Goal: Communication & Community: Answer question/provide support

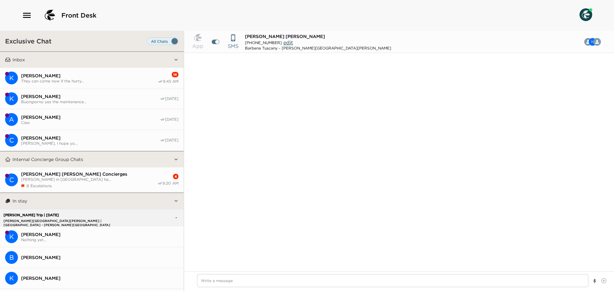
click at [128, 70] on button "K [PERSON_NAME] They can come now if the hurry... 14 9:45 AM" at bounding box center [91, 78] width 183 height 21
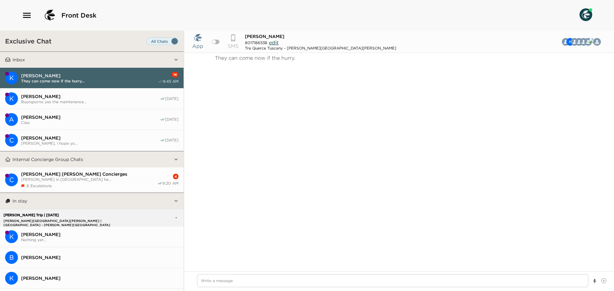
scroll to position [492, 0]
click at [127, 83] on button "K [PERSON_NAME] They can come now if the hurry... 14 9:45 AM" at bounding box center [91, 78] width 183 height 21
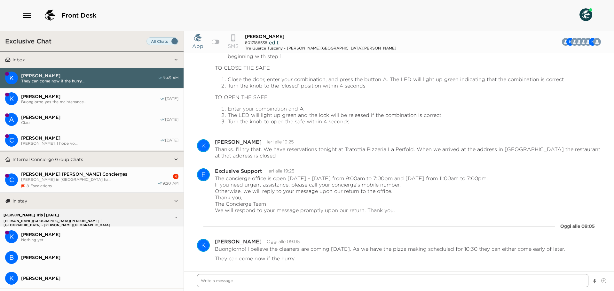
click at [238, 281] on textarea "Write a message" at bounding box center [392, 280] width 391 height 13
type textarea "x"
type textarea "B"
type textarea "x"
type textarea "Bu"
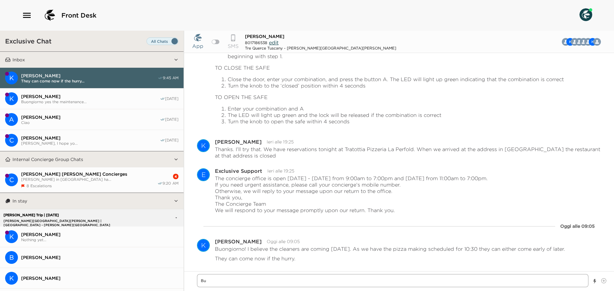
type textarea "x"
type textarea "Buo"
type textarea "x"
type textarea "Buon"
type textarea "x"
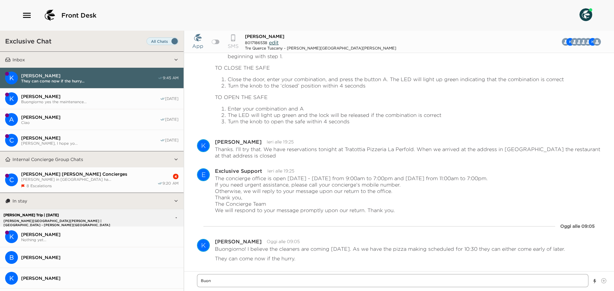
type textarea "Buong"
type textarea "x"
type textarea "Buongi"
type textarea "x"
type textarea "Buongio"
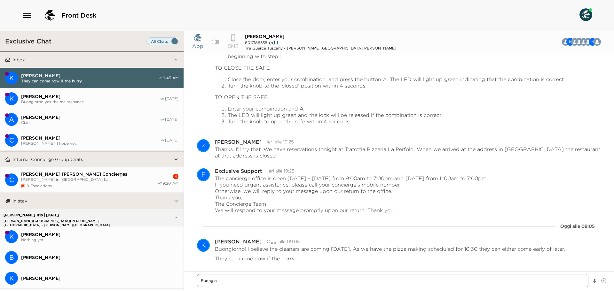
type textarea "x"
type textarea "Buongior"
type textarea "x"
type textarea "Buongiorn"
type textarea "x"
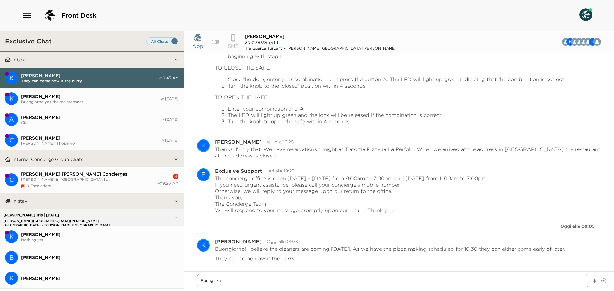
type textarea "Buongiorno"
type textarea "x"
type textarea "Buongiorno"
type textarea "x"
type textarea "Buongiorno M"
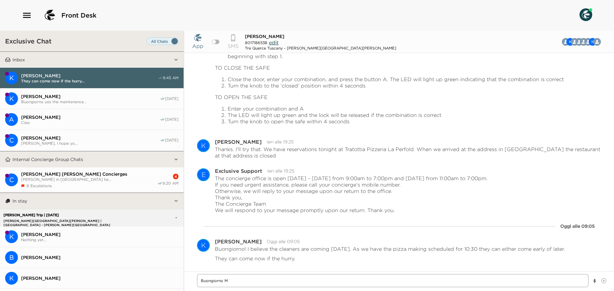
type textarea "x"
type textarea "Buongiorno Mr"
type textarea "x"
type textarea "Buongiorno Mr."
type textarea "x"
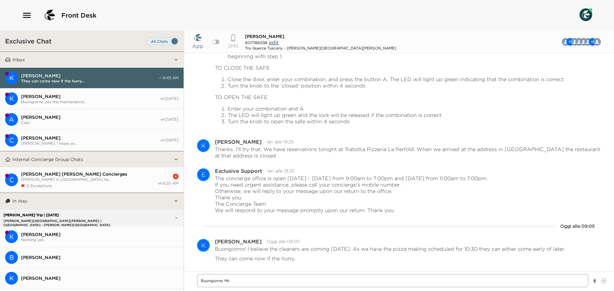
type textarea "Buongiorno Mr."
type textarea "x"
type textarea "Buongiorno Mr. w"
type textarea "x"
type textarea "Buongiorno Mr. wa"
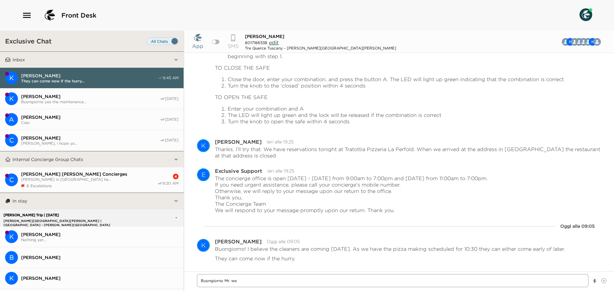
type textarea "x"
type textarea "Buongiorno Mr. wad"
type textarea "x"
type textarea "Buongiorno Mr. wa"
type textarea "x"
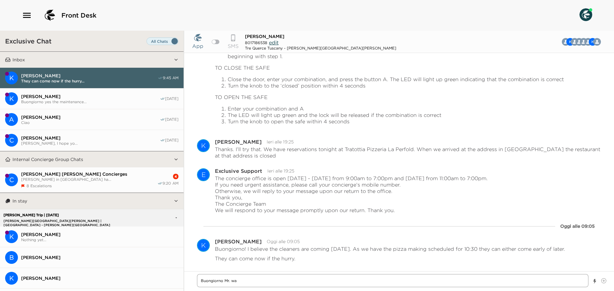
type textarea "Buongiorno Mr. w"
type textarea "x"
type textarea "Buongiorno Mr."
type textarea "x"
type textarea "Buongiorno Mr. W"
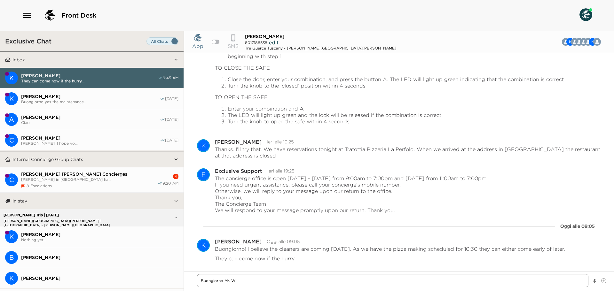
type textarea "x"
type textarea "Buongiorno Mr. Wa"
type textarea "x"
type textarea "Buongiorno Mr. Wad"
type textarea "x"
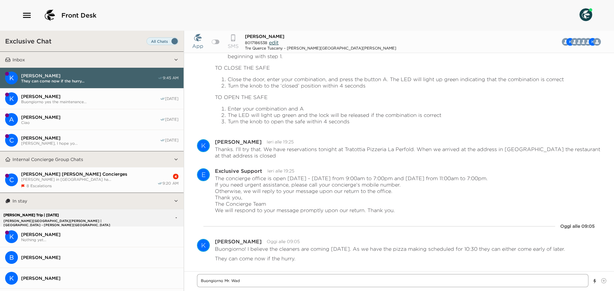
type textarea "Buongiorno Mr. Wads"
type textarea "x"
type textarea "Buongiorno Mr. Wadsw"
type textarea "x"
type textarea "Buongiorno Mr. Wadswo"
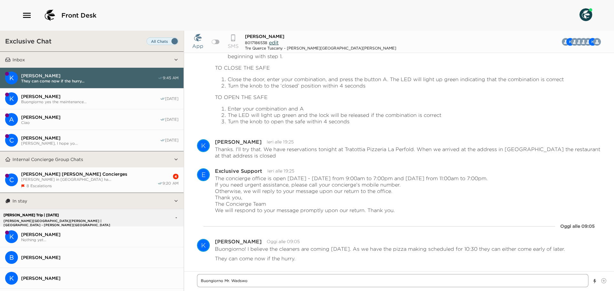
type textarea "x"
type textarea "Buongiorno Mr. Wadswor"
type textarea "x"
type textarea "Buongiorno [PERSON_NAME]"
type textarea "x"
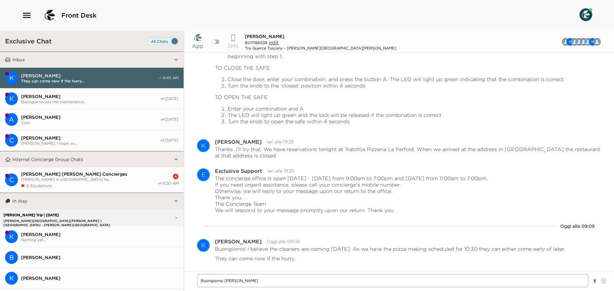
type textarea "Buongiorno [PERSON_NAME]"
type textarea "x"
type textarea "Buongiorno [PERSON_NAME],"
type textarea "x"
type textarea "Buongiorno [PERSON_NAME],"
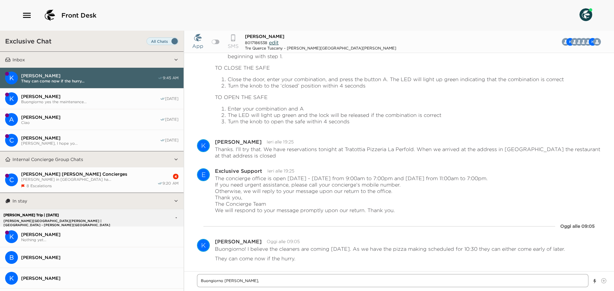
type textarea "x"
type textarea "Buongiorno [PERSON_NAME], t"
type textarea "x"
type textarea "Buongiorno [PERSON_NAME], th"
type textarea "x"
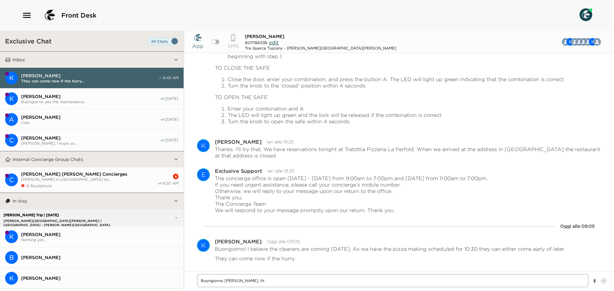
type textarea "Buongiorno [PERSON_NAME], tha"
type textarea "x"
type textarea "Buongiorno [PERSON_NAME], [GEOGRAPHIC_DATA]"
type textarea "x"
type textarea "Buongiorno [PERSON_NAME], thank"
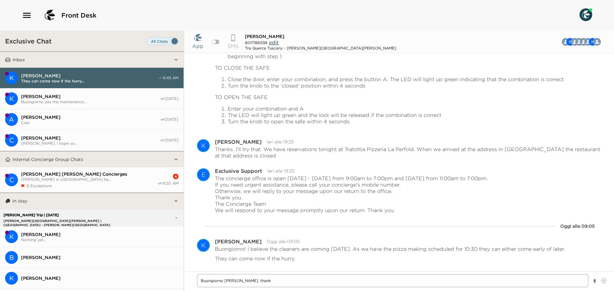
type textarea "x"
type textarea "Buongiorno [PERSON_NAME], thank"
type textarea "x"
type textarea "Buongiorno [PERSON_NAME], thank y"
type textarea "x"
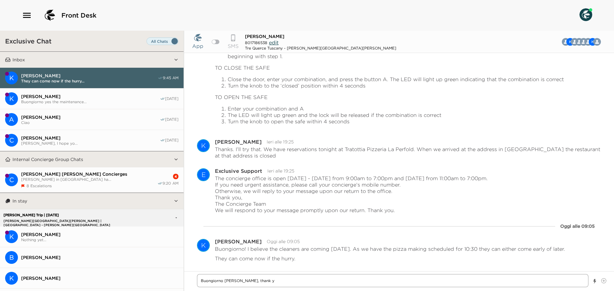
type textarea "Buongiorno [PERSON_NAME], thank yo"
type textarea "x"
type textarea "Buongiorno [PERSON_NAME], thank you"
type textarea "x"
type textarea "Buongiorno [PERSON_NAME], thank you"
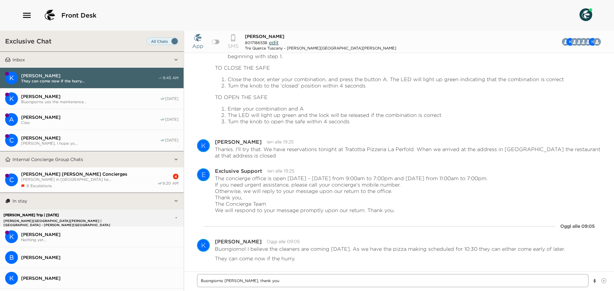
type textarea "x"
type textarea "Buongiorno [PERSON_NAME], thank you f"
type textarea "x"
type textarea "Buongiorno [PERSON_NAME], thank you fo"
type textarea "x"
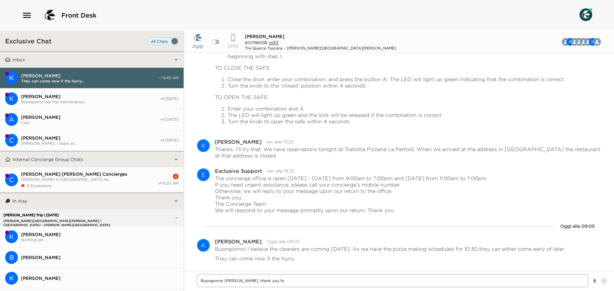
type textarea "Buongiorno [PERSON_NAME], thank you for"
type textarea "x"
type textarea "Buongiorno [PERSON_NAME], thank you for"
type textarea "x"
type textarea "Buongiorno [PERSON_NAME], thank you for t"
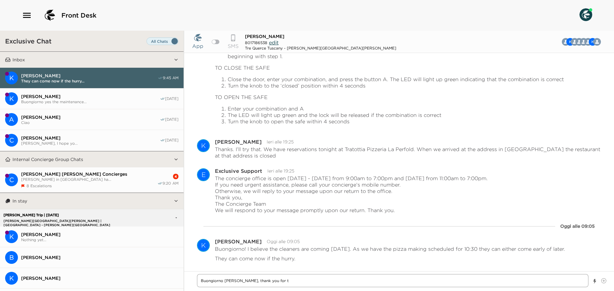
type textarea "x"
type textarea "Buongiorno [PERSON_NAME], thank you for th"
type textarea "x"
type textarea "Buongiorno [PERSON_NAME], thank you for the"
type textarea "x"
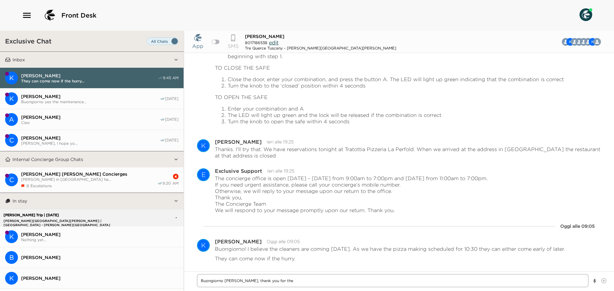
type textarea "Buongiorno [PERSON_NAME], thank you for the"
type textarea "x"
type textarea "Buongiorno [PERSON_NAME], thank you for the m"
type textarea "x"
type textarea "Buongiorno [PERSON_NAME], thank you for the me"
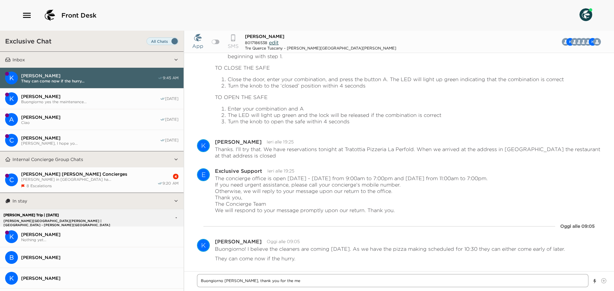
type textarea "x"
type textarea "Buongiorno [PERSON_NAME], thank you for the mes"
type textarea "x"
type textarea "Buongiorno [PERSON_NAME], thank you for the mess"
type textarea "x"
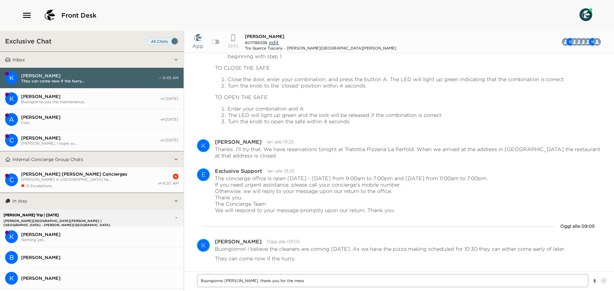
type textarea "Buongiorno [PERSON_NAME], thank you for the messa"
type textarea "x"
type textarea "Buongiorno [PERSON_NAME], thank you for the messag"
type textarea "x"
type textarea "Buongiorno [PERSON_NAME], thank you for the message"
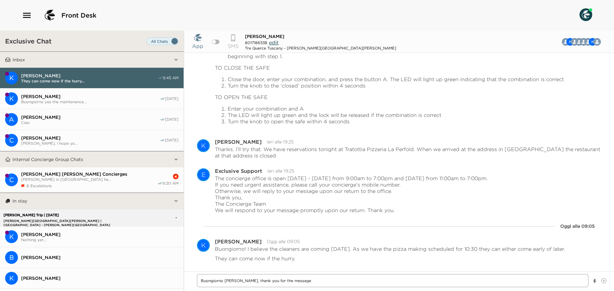
type textarea "x"
type textarea "Buongiorno [PERSON_NAME], thank you for the message,"
type textarea "x"
type textarea "Buongiorno [PERSON_NAME], thank you for the message,"
type textarea "x"
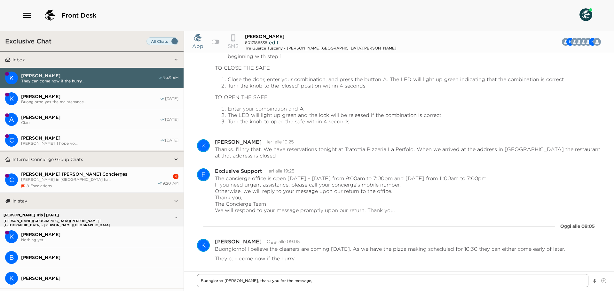
type textarea "Buongiorno [PERSON_NAME], thank you for the message, I"
type textarea "x"
type textarea "Buongiorno [PERSON_NAME], thank you for the message,"
type textarea "x"
type textarea "Buongiorno [PERSON_NAME], thank you for the message, w"
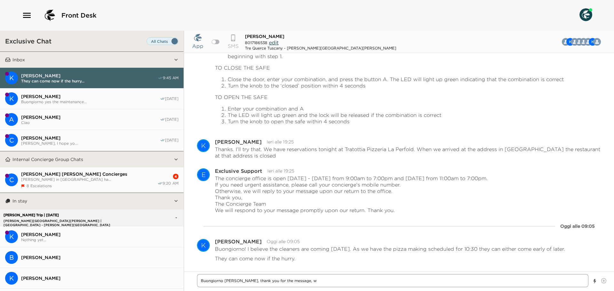
type textarea "x"
type textarea "Buongiorno [PERSON_NAME], thank you for the message, we"
type textarea "x"
type textarea "Buongiorno [PERSON_NAME], thank you for the message, we"
type textarea "x"
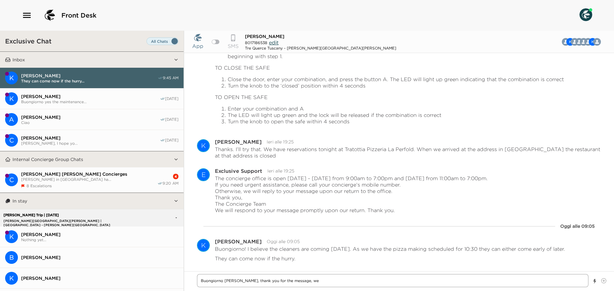
type textarea "Buongiorno [PERSON_NAME], thank you for the message, we h"
type textarea "x"
type textarea "Buongiorno [PERSON_NAME], thank you for the message, we ha"
type textarea "x"
type textarea "Buongiorno [PERSON_NAME], thank you for the message, we hav"
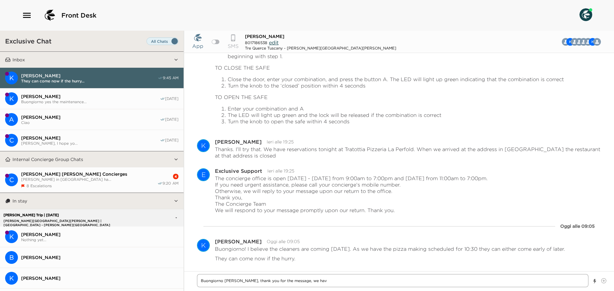
type textarea "x"
type textarea "Buongiorno [PERSON_NAME], thank you for the message, we have"
type textarea "x"
type textarea "Buongiorno [PERSON_NAME], thank you for the message, we have"
type textarea "x"
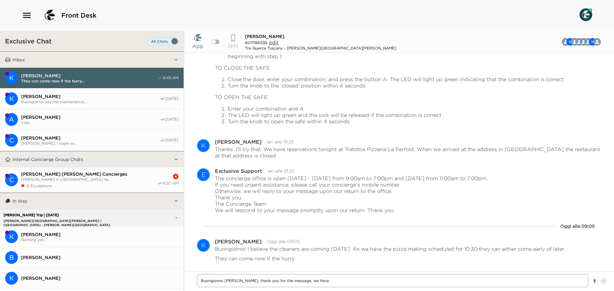
type textarea "Buongiorno [PERSON_NAME], thank you for the message, we have a"
type textarea "x"
type textarea "Buongiorno [PERSON_NAME], thank you for the message, we have as"
type textarea "x"
type textarea "Buongiorno [PERSON_NAME], thank you for the message, we have ask"
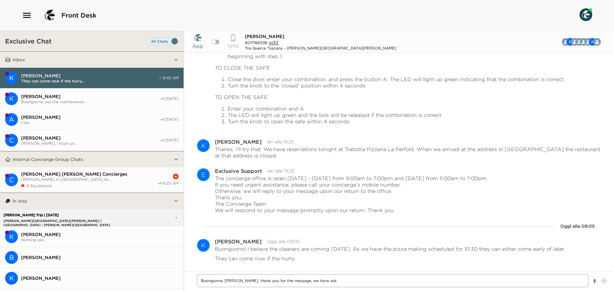
type textarea "x"
type textarea "Buongiorno [PERSON_NAME], thank you for the message, we have aske"
type textarea "x"
type textarea "Buongiorno [PERSON_NAME], thank you for the message, we have asked"
type textarea "x"
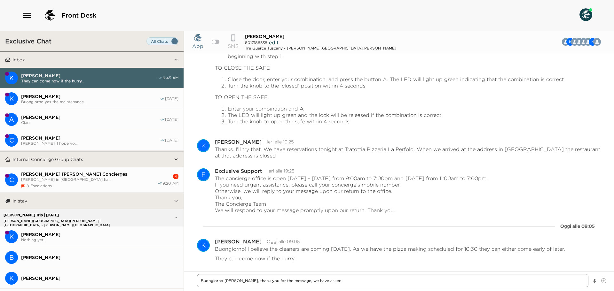
type textarea "Buongiorno [PERSON_NAME], thank you for the message, we have asked"
type textarea "x"
type textarea "Buongiorno [PERSON_NAME], thank you for the message, we have asked t"
type textarea "x"
type textarea "Buongiorno [PERSON_NAME], thank you for the message, we have asked [PERSON_NAME]"
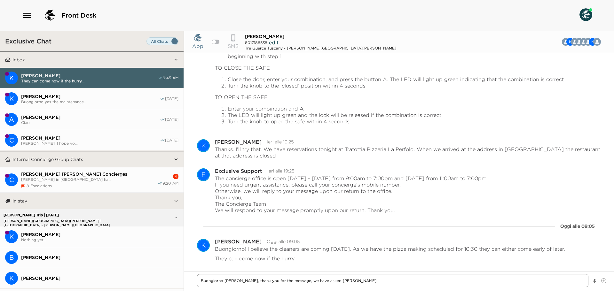
type textarea "x"
type textarea "Buongiorno [PERSON_NAME], thank you for the message, we have asked the"
type textarea "x"
type textarea "Buongiorno [PERSON_NAME], thank you for the message, we have asked the"
type textarea "x"
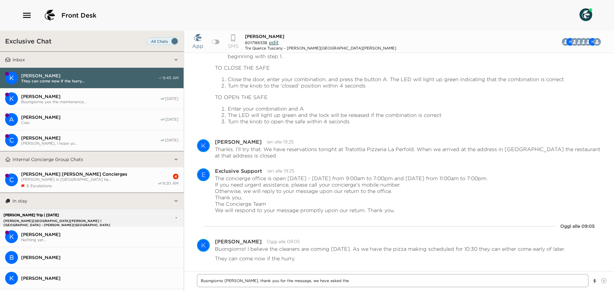
type textarea "Buongiorno [PERSON_NAME], thank you for the message, we have asked the h"
type textarea "x"
type textarea "Buongiorno [PERSON_NAME], thank you for the message, we have asked the"
type textarea "x"
type textarea "Buongiorno [PERSON_NAME], thank you for the message, we have asked the H"
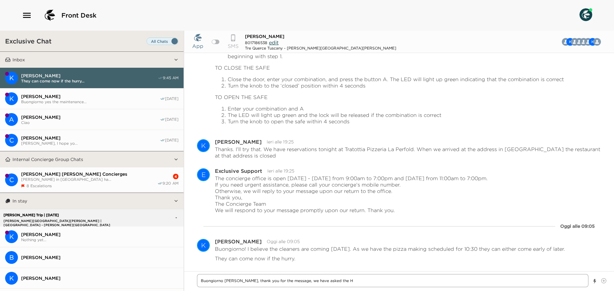
type textarea "x"
type textarea "Buongiorno [PERSON_NAME], thank you for the message, we have asked the H"
type textarea "x"
type textarea "Buongiorno [PERSON_NAME], thank you for the message, we have asked the H"
type textarea "x"
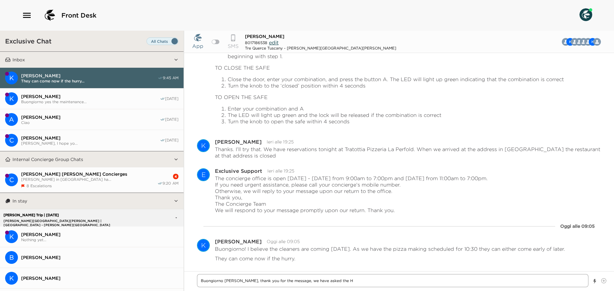
type textarea "Buongiorno [PERSON_NAME], thank you for the message, we have asked the Hk"
type textarea "x"
type textarea "Buongiorno [PERSON_NAME], thank you for the message, we have asked the Hk"
type textarea "x"
type textarea "Buongiorno [PERSON_NAME], thank you for the message, we have asked the Hk t"
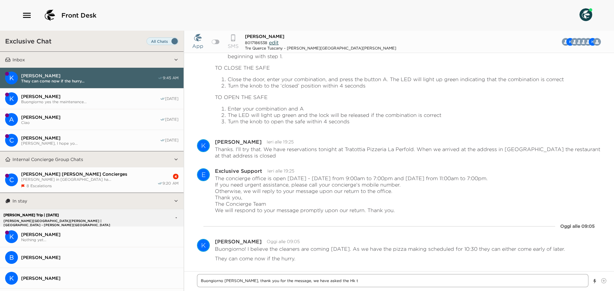
type textarea "x"
type textarea "Buongiorno [PERSON_NAME], thank you for the message, we have asked the Hk to"
type textarea "x"
type textarea "Buongiorno [PERSON_NAME], thank you for the message, we have asked the Hk to"
type textarea "x"
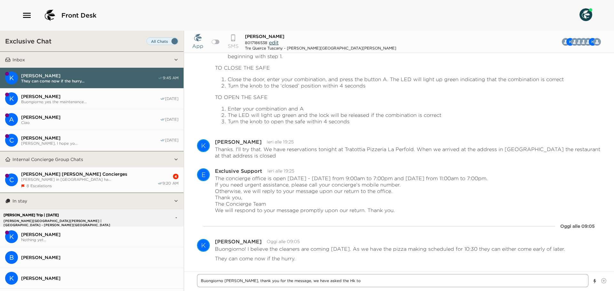
type textarea "Buongiorno [PERSON_NAME], thank you for the message, we have asked the Hk to c"
type textarea "x"
type textarea "Buongiorno [PERSON_NAME], thank you for the message, we have asked the Hk to co"
type textarea "x"
type textarea "Buongiorno [PERSON_NAME], thank you for the message, we have asked the Hk to com"
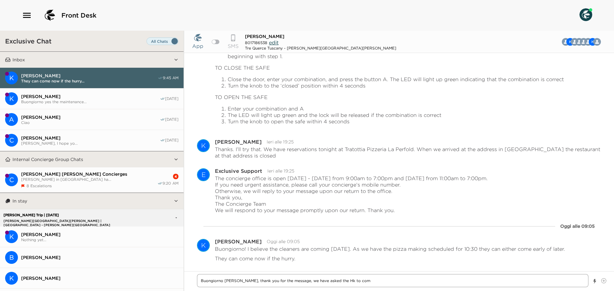
type textarea "x"
type textarea "Buongiorno [PERSON_NAME], thank you for the message, we have asked the Hk to co…"
type textarea "x"
type textarea "Buongiorno [PERSON_NAME], thank you for the message, we have asked the Hk to co…"
type textarea "x"
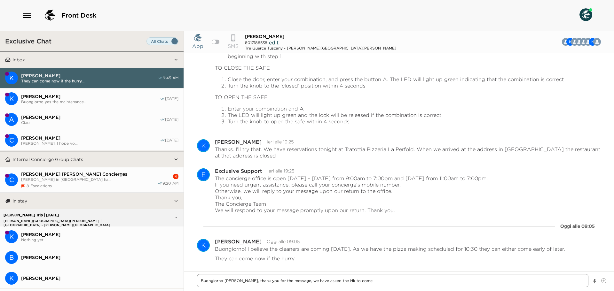
type textarea "Buongiorno [PERSON_NAME], thank you for the message, we have asked the Hk to co…"
type textarea "x"
type textarea "Buongiorno [PERSON_NAME], thank you for the message, we have asked the Hk to co…"
type textarea "x"
type textarea "Buongiorno [PERSON_NAME], thank you for the message, we have asked the Hk to co…"
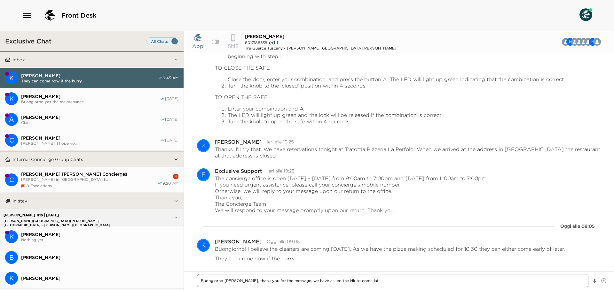
type textarea "x"
type textarea "Buongiorno [PERSON_NAME], thank you for the message, we have asked the Hk to co…"
type textarea "x"
type textarea "Buongiorno [PERSON_NAME], thank you for the message, we have asked the Hk to co…"
type textarea "x"
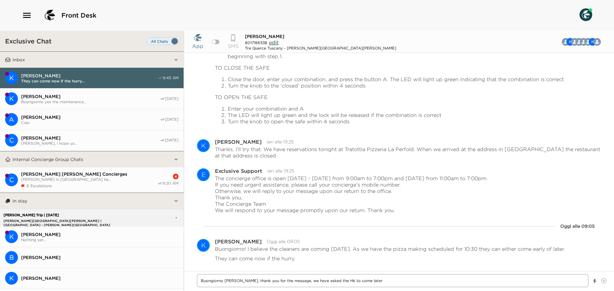
type textarea "Buongiorno [PERSON_NAME], thank you for the message, we have asked the Hk to co…"
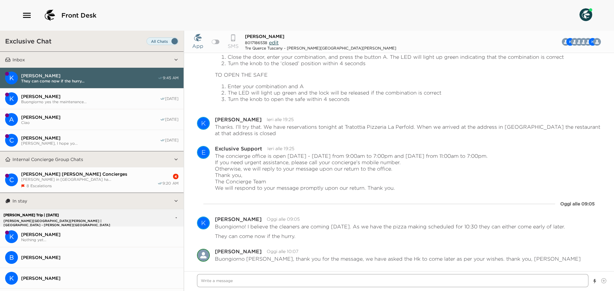
scroll to position [514, 0]
click at [114, 180] on span "[PERSON_NAME] in [GEOGRAPHIC_DATA] ha..." at bounding box center [89, 179] width 136 height 5
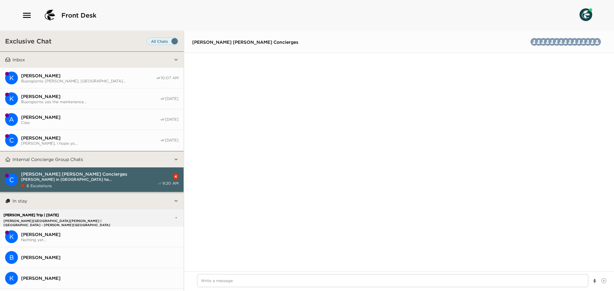
scroll to position [1646, 0]
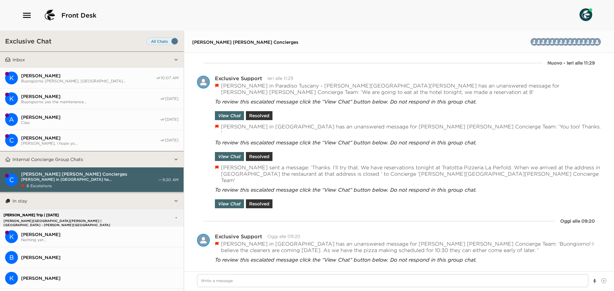
click at [80, 81] on span "Buongiorno [PERSON_NAME], [GEOGRAPHIC_DATA]..." at bounding box center [88, 81] width 135 height 5
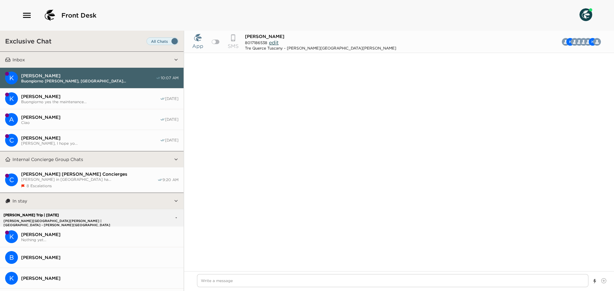
scroll to position [573, 0]
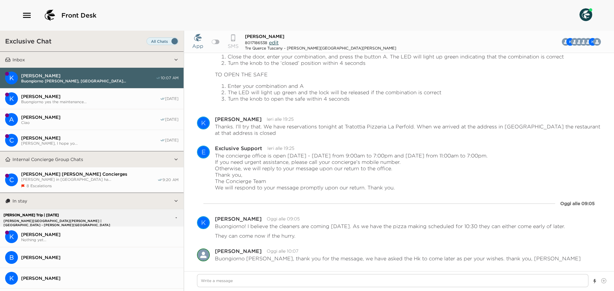
click at [73, 96] on span "[PERSON_NAME]" at bounding box center [90, 97] width 139 height 6
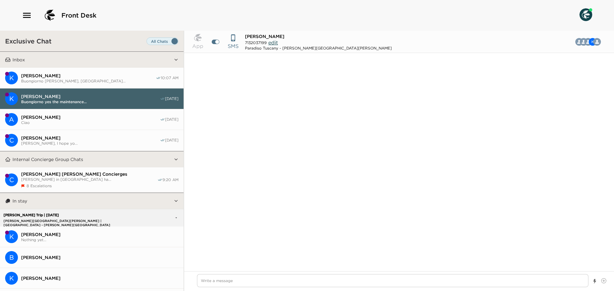
scroll to position [358, 0]
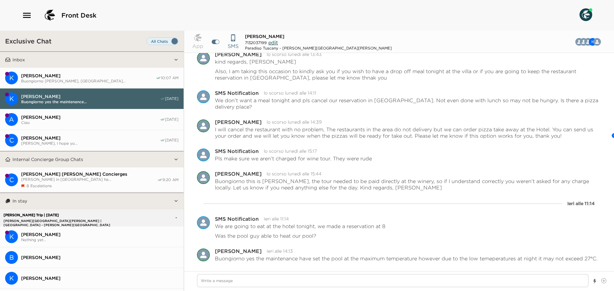
click at [77, 79] on span "Buongiorno [PERSON_NAME], [GEOGRAPHIC_DATA]..." at bounding box center [88, 81] width 135 height 5
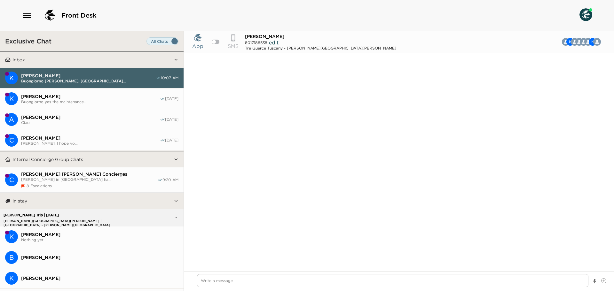
scroll to position [573, 0]
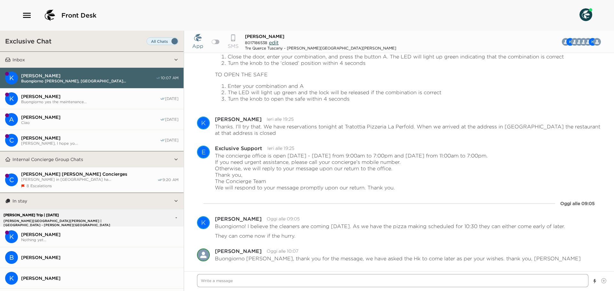
click at [299, 279] on textarea "Write a message" at bounding box center [392, 280] width 391 height 13
